Goal: Book appointment/travel/reservation

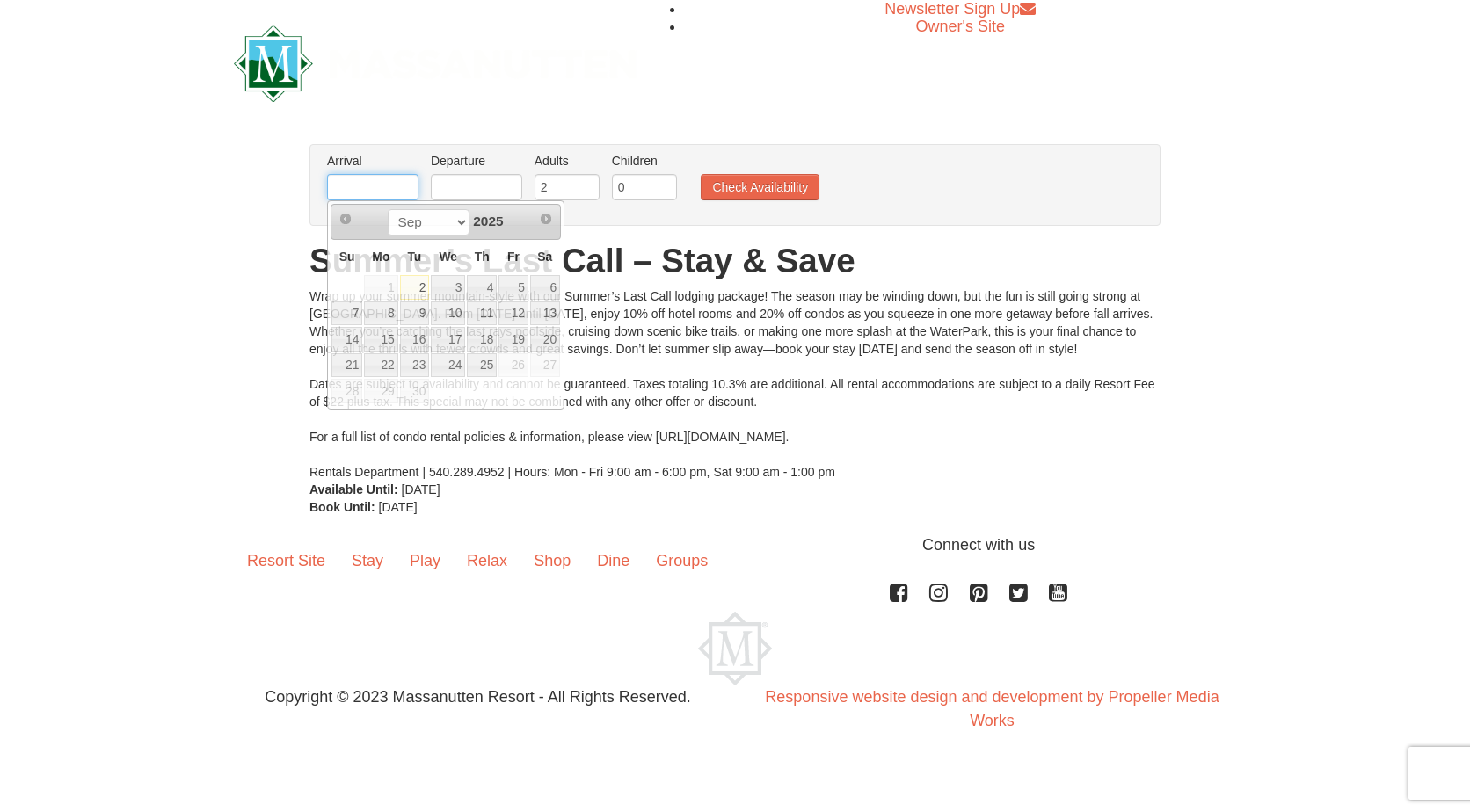
click at [408, 183] on input "text" at bounding box center [372, 187] width 91 height 27
click at [344, 282] on td at bounding box center [346, 288] width 33 height 27
click at [427, 290] on link "2" at bounding box center [415, 288] width 30 height 25
type input "[DATE]"
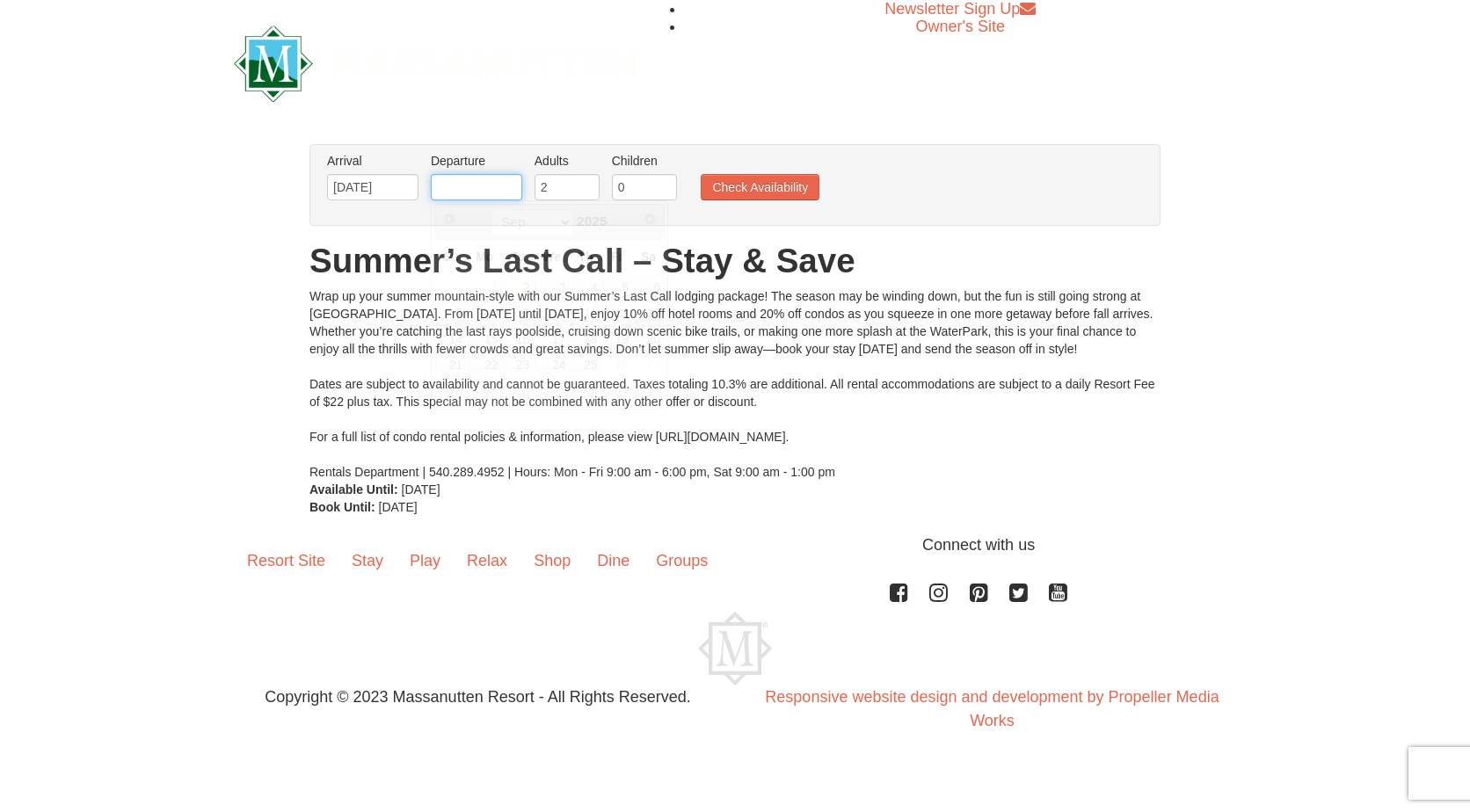
click at [499, 188] on input "text" at bounding box center [476, 187] width 91 height 27
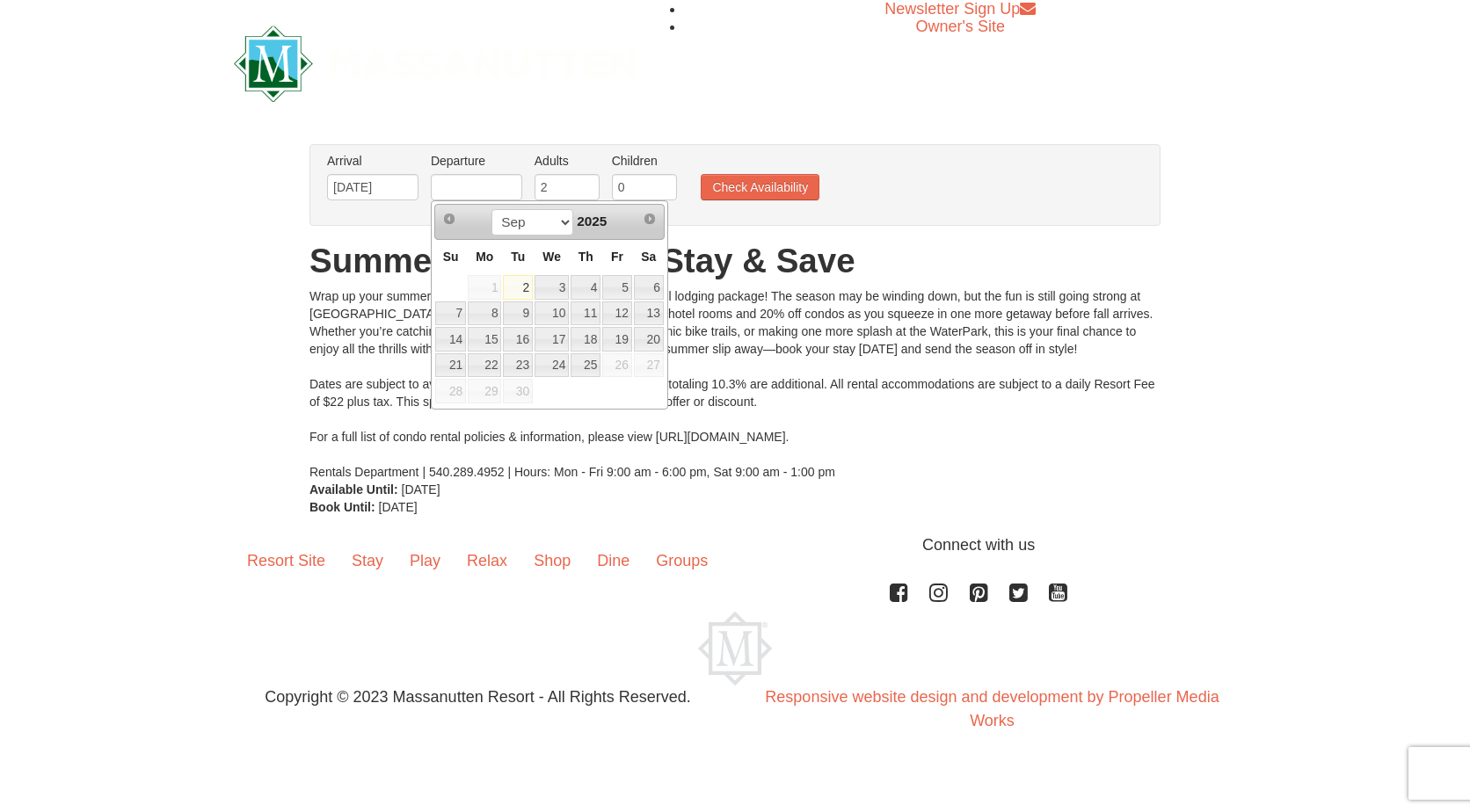
click at [442, 280] on td at bounding box center [450, 288] width 33 height 27
click at [590, 288] on link "4" at bounding box center [586, 288] width 30 height 25
type input "[DATE]"
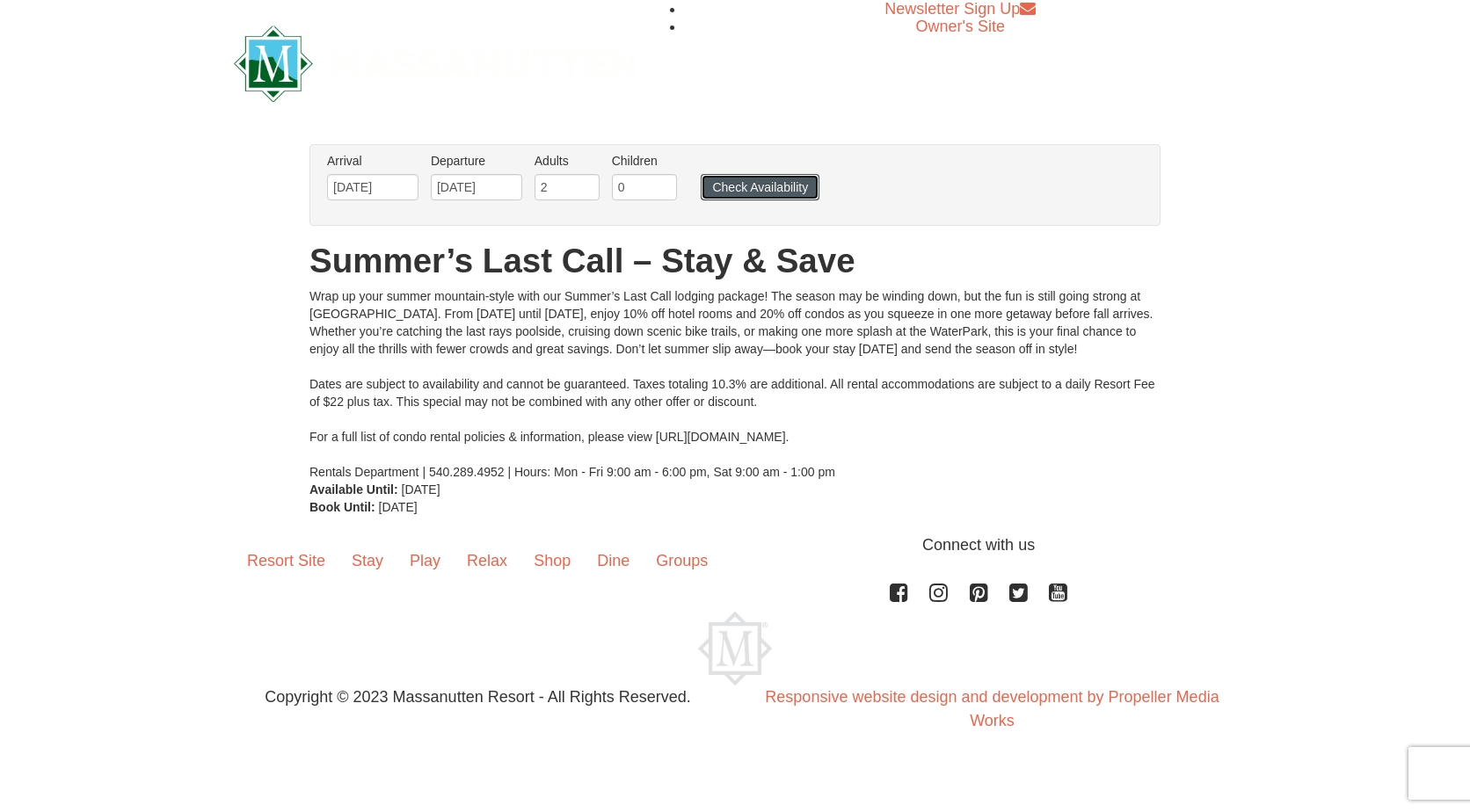
click at [739, 184] on button "Check Availability" at bounding box center [760, 187] width 119 height 27
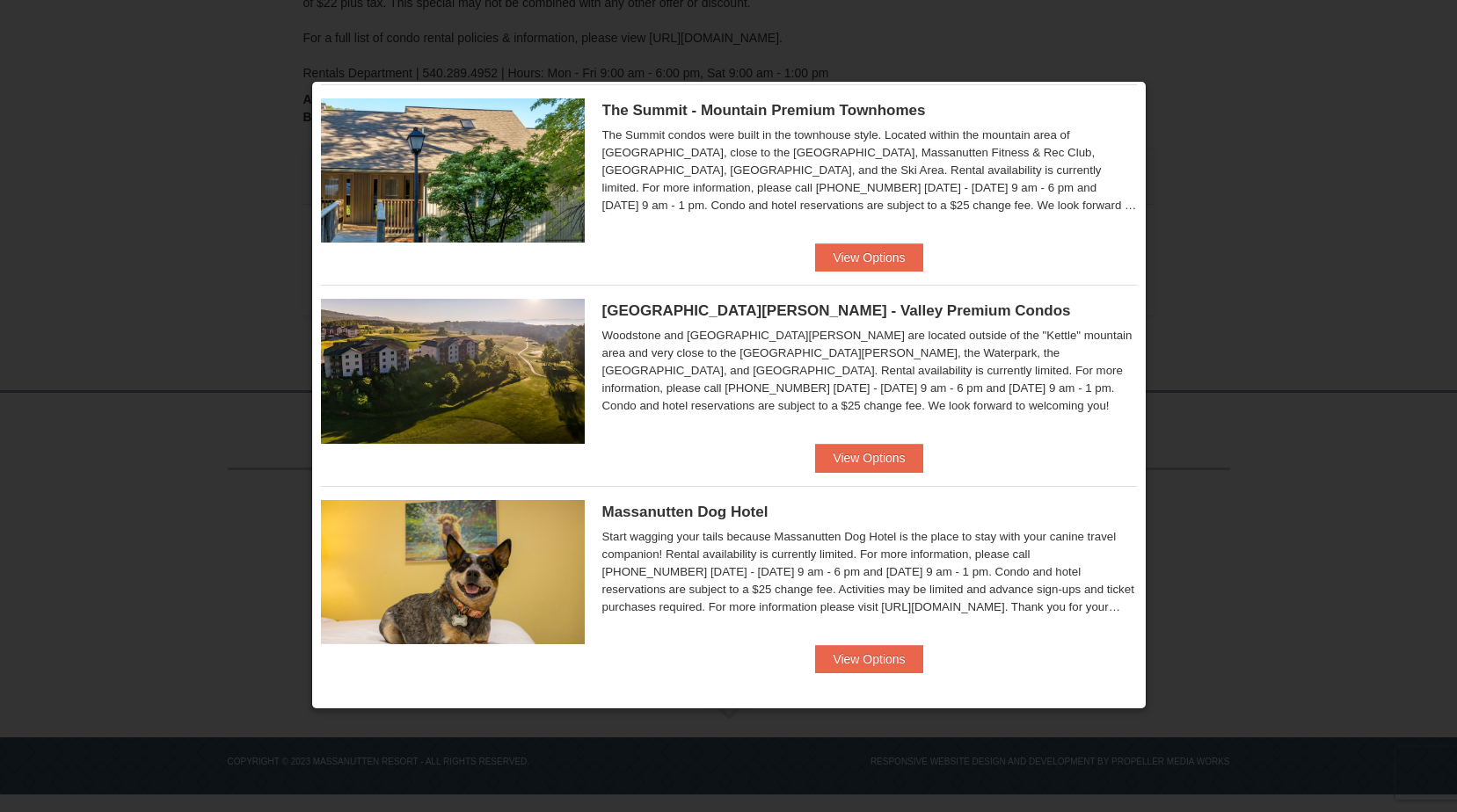
scroll to position [850, 0]
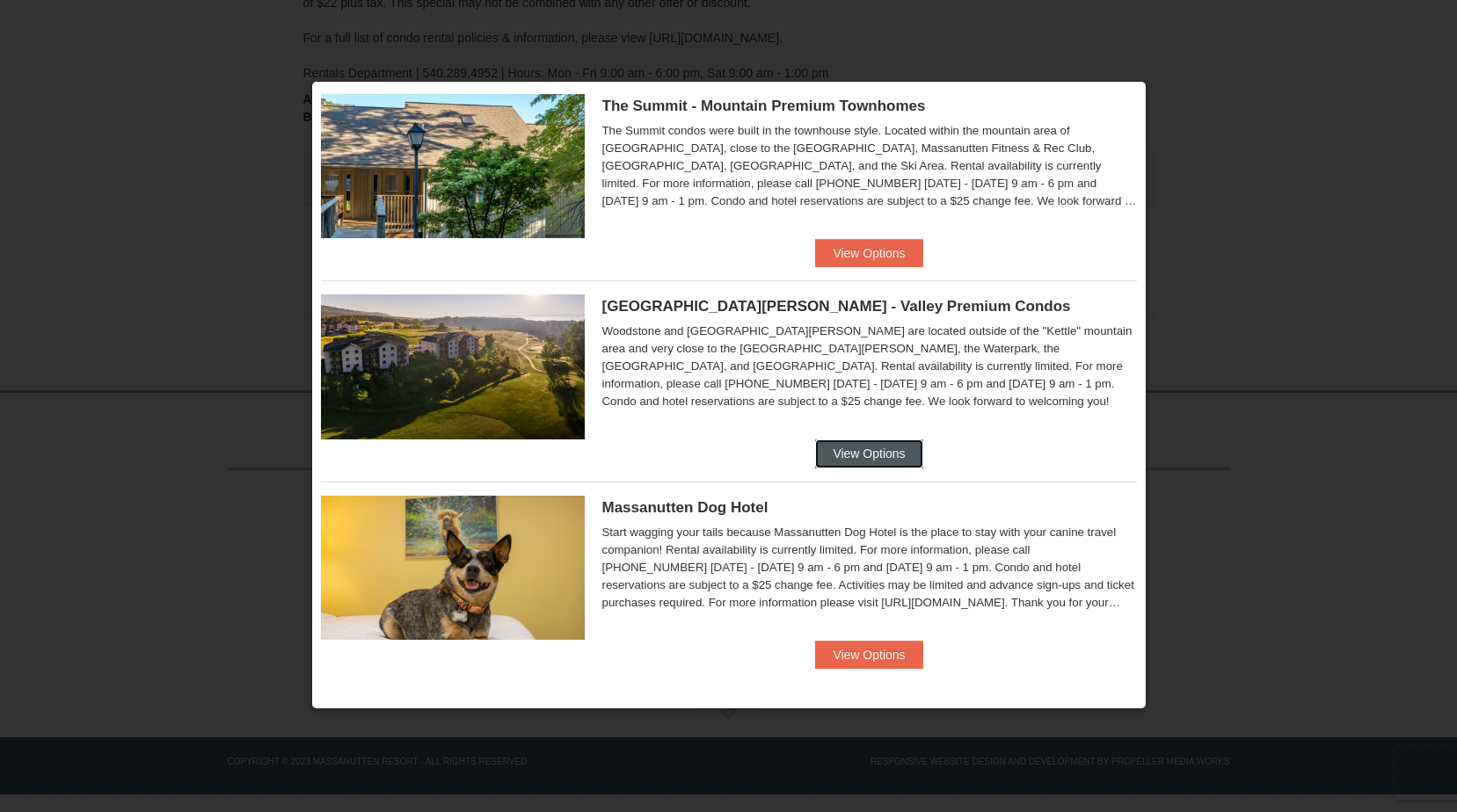
click at [880, 457] on button "View Options" at bounding box center [868, 453] width 107 height 28
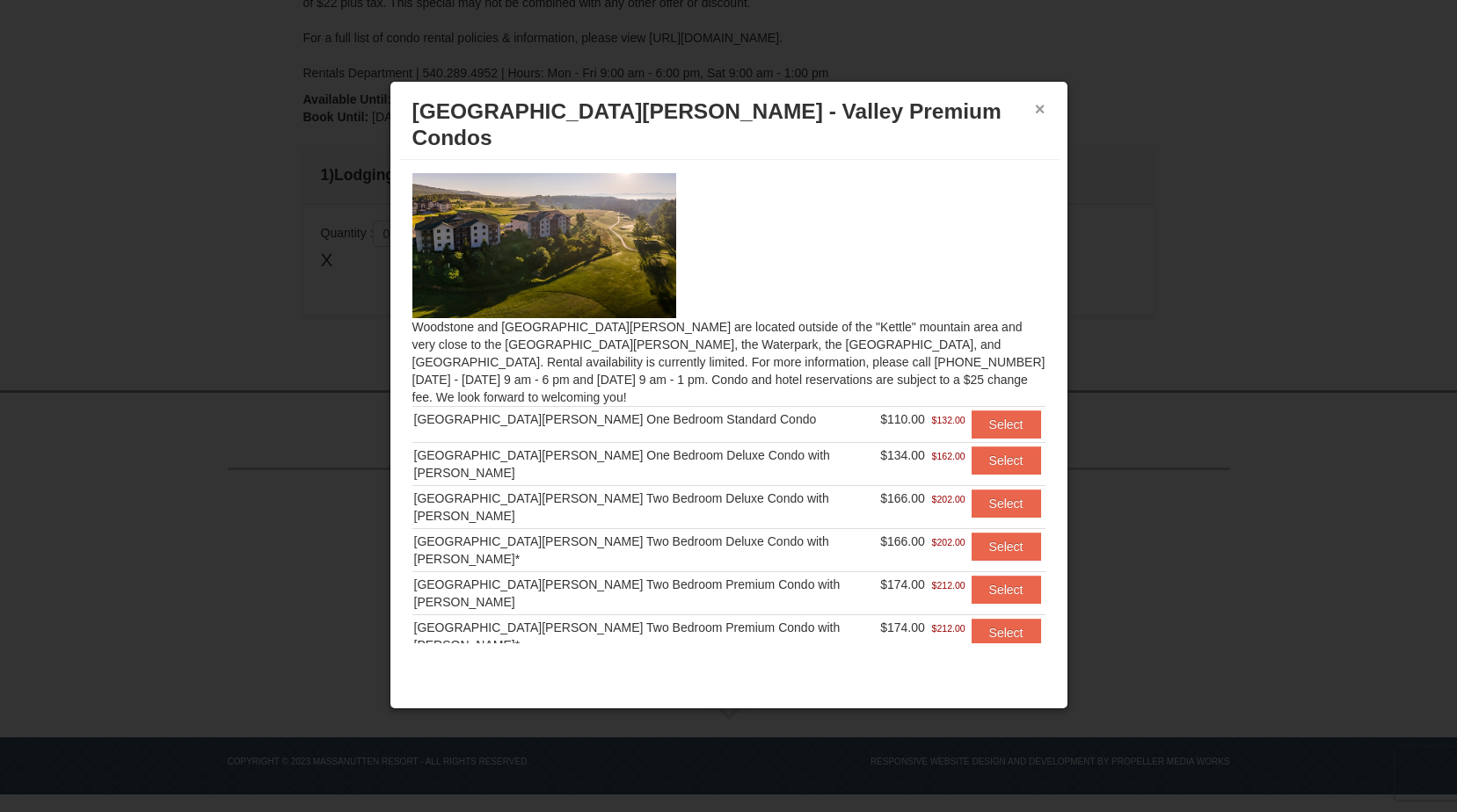
click at [1035, 103] on button "×" at bounding box center [1041, 109] width 11 height 18
